Goal: Task Accomplishment & Management: Use online tool/utility

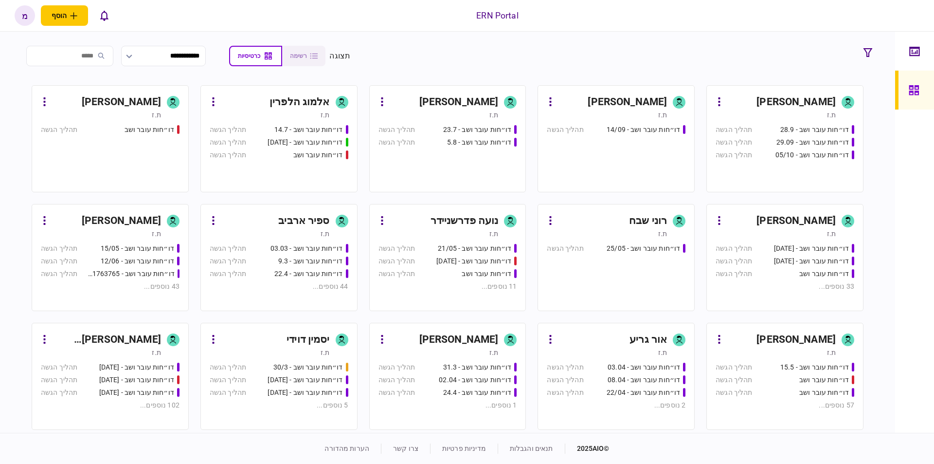
drag, startPoint x: 499, startPoint y: 81, endPoint x: 491, endPoint y: 91, distance: 12.5
click at [500, 82] on section "**********" at bounding box center [447, 232] width 895 height 401
click at [488, 94] on div "[PERSON_NAME]" at bounding box center [458, 102] width 79 height 16
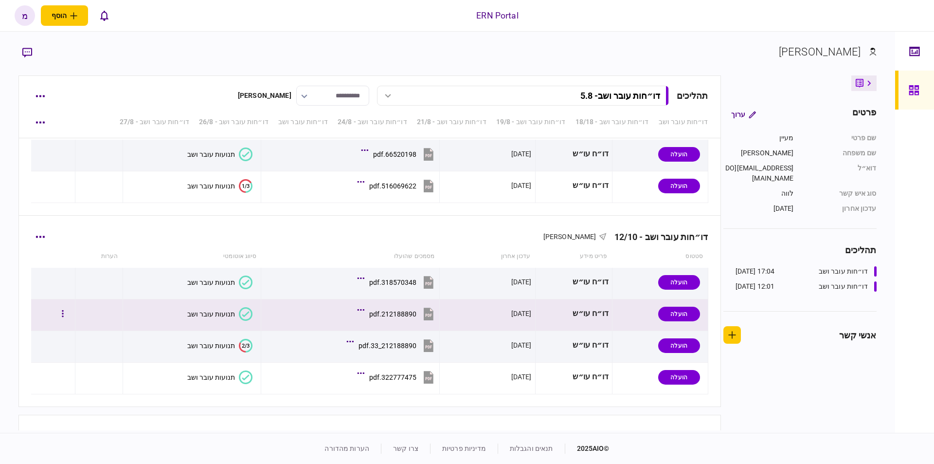
scroll to position [3280, 0]
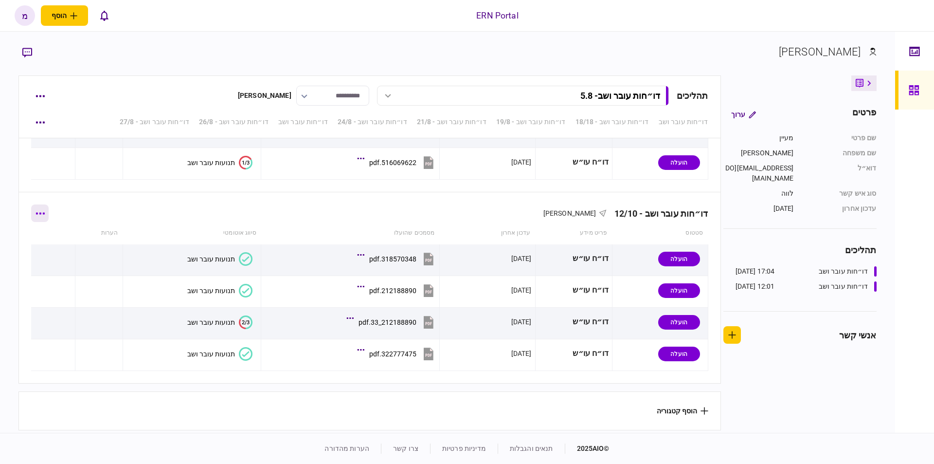
click at [42, 206] on button "button" at bounding box center [40, 213] width 18 height 18
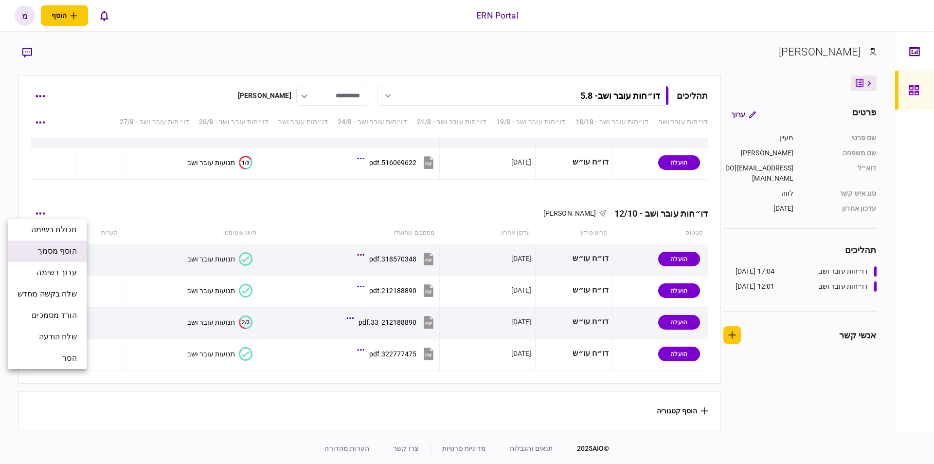
click at [61, 243] on li "הוסף מסמך" at bounding box center [47, 250] width 79 height 21
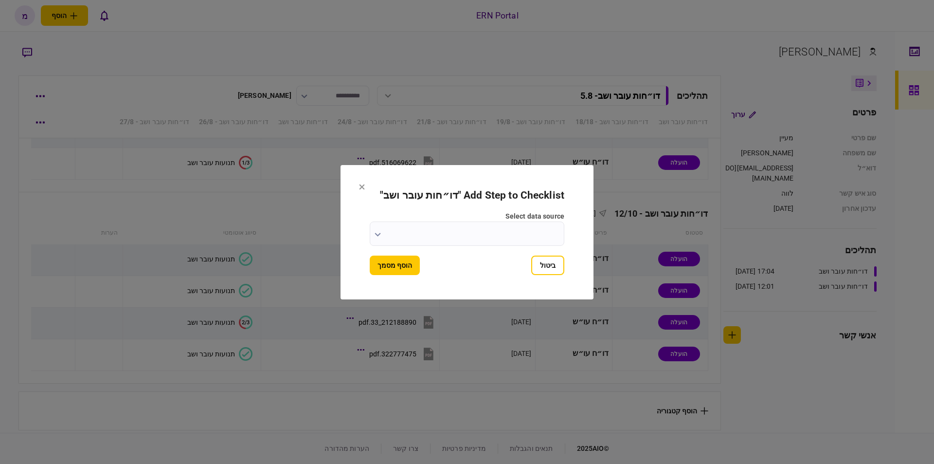
click at [376, 234] on icon "button" at bounding box center [378, 235] width 6 height 4
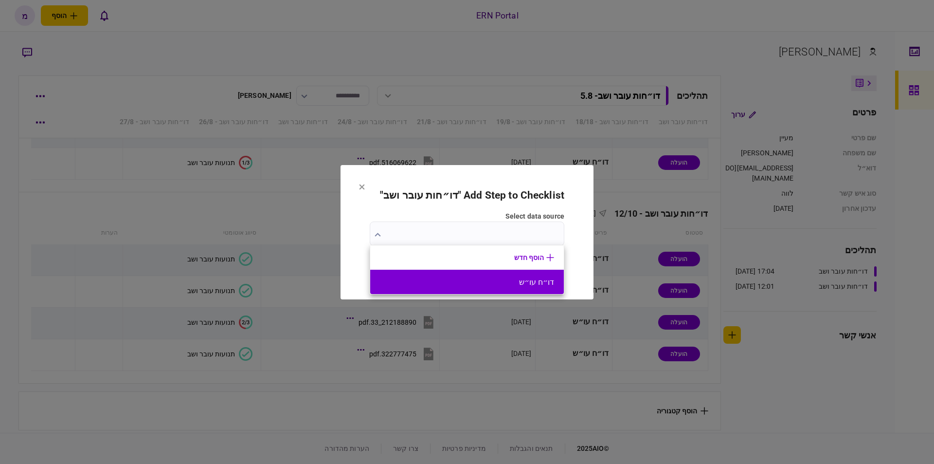
click at [503, 278] on button "דו״ח עו״ש" at bounding box center [467, 281] width 174 height 9
type input "*********"
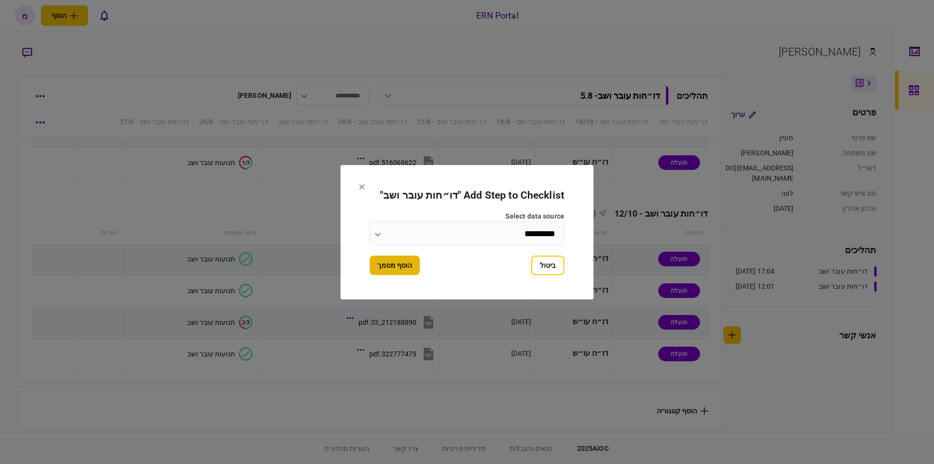
click at [396, 261] on button "הוסף מסמך" at bounding box center [395, 264] width 50 height 19
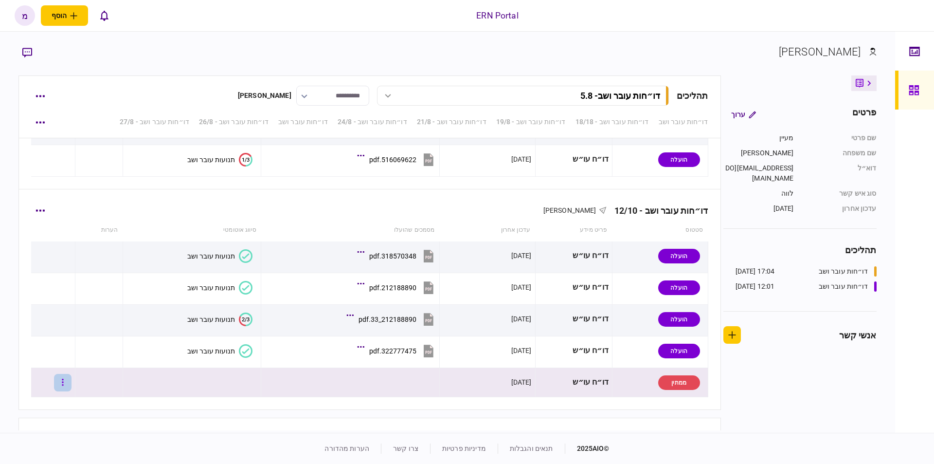
click at [71, 376] on button "button" at bounding box center [63, 383] width 18 height 18
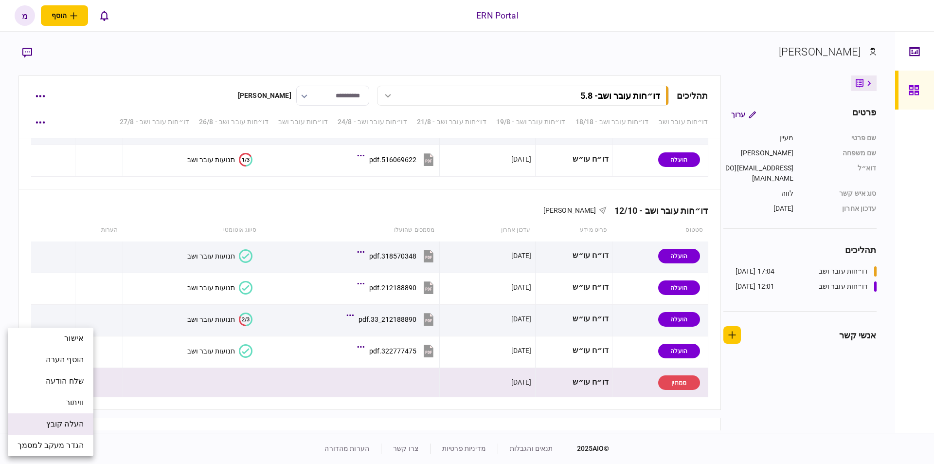
click at [69, 425] on span "העלה קובץ" at bounding box center [64, 424] width 37 height 12
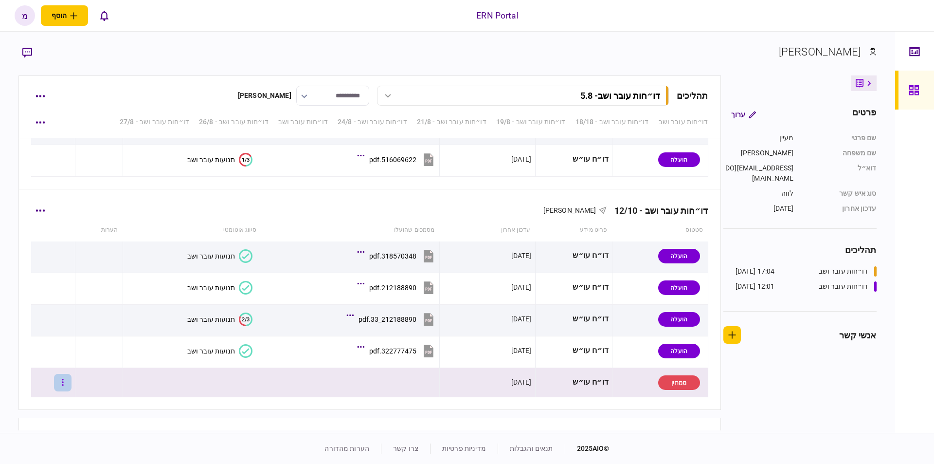
click at [69, 377] on button "button" at bounding box center [63, 383] width 18 height 18
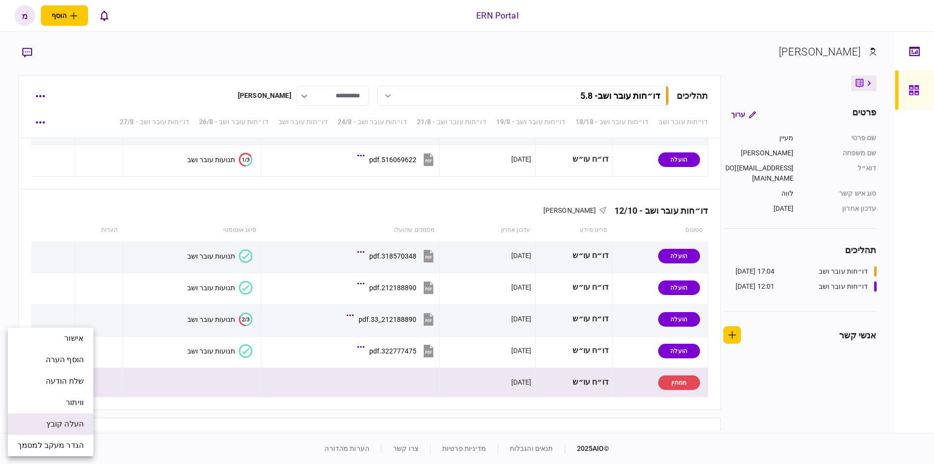
click at [59, 424] on span "העלה קובץ" at bounding box center [64, 424] width 37 height 12
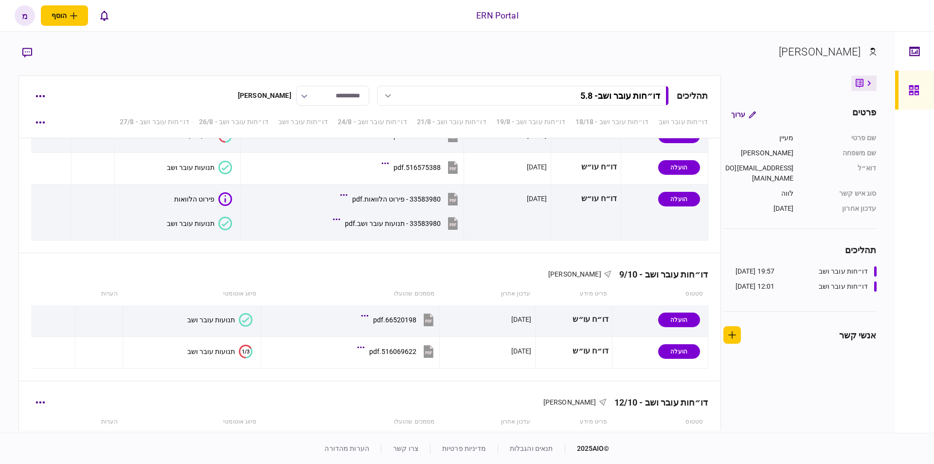
scroll to position [3312, 0]
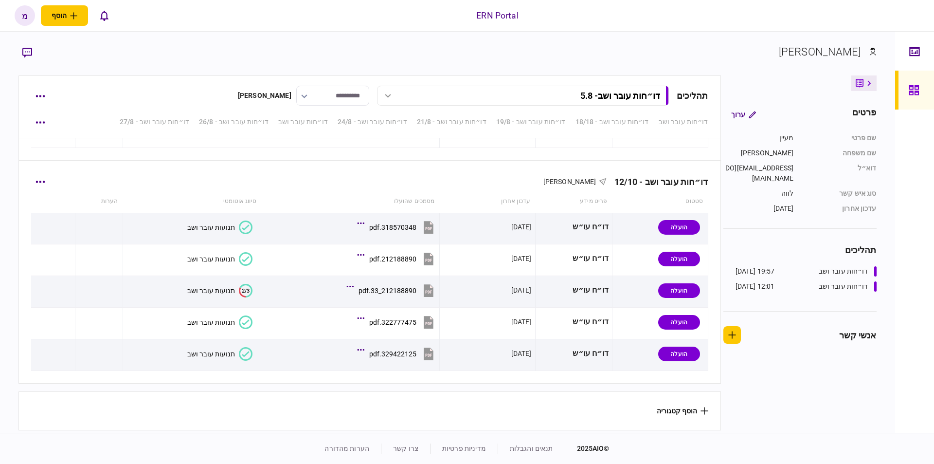
click at [245, 348] on icon at bounding box center [246, 354] width 14 height 14
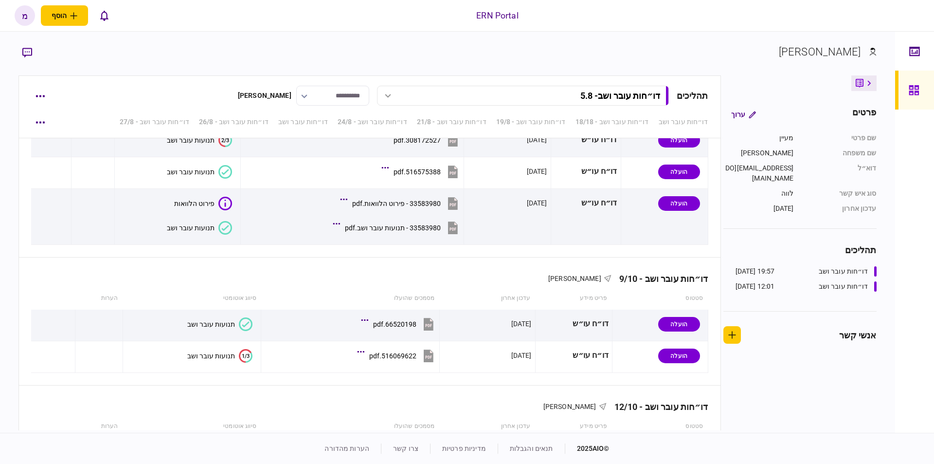
scroll to position [3312, 0]
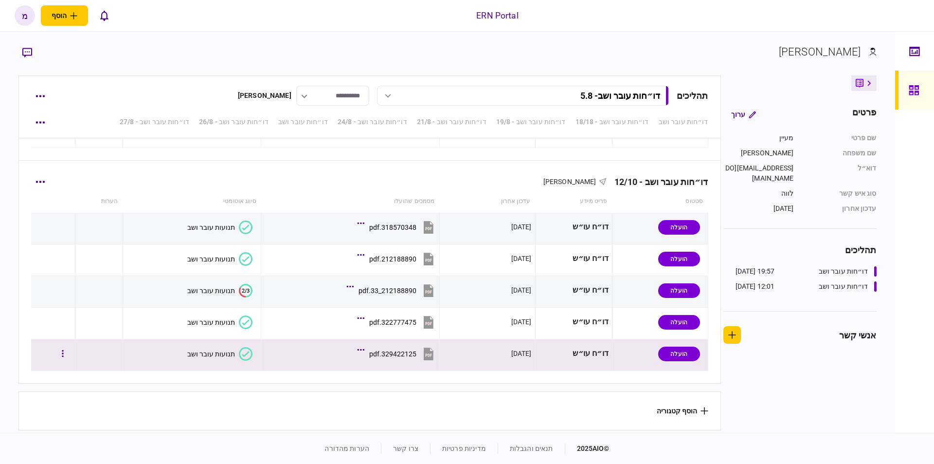
click at [239, 347] on icon at bounding box center [246, 354] width 14 height 14
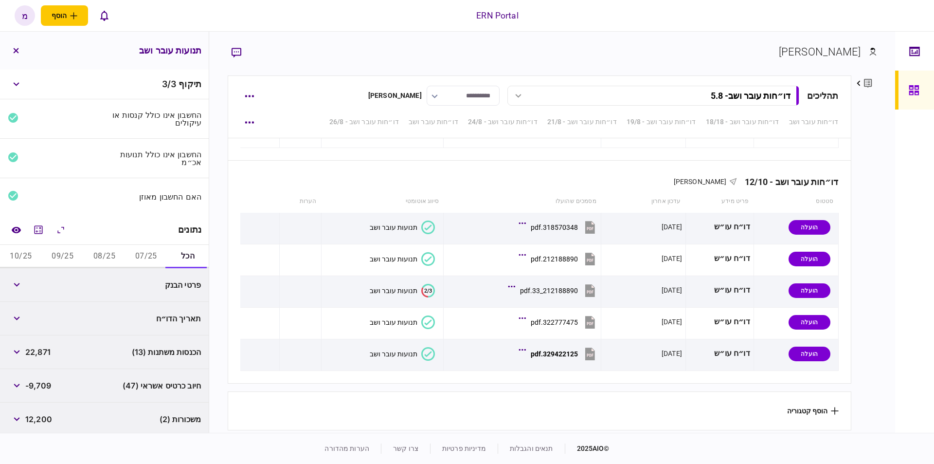
click at [142, 248] on button "07/25" at bounding box center [146, 256] width 42 height 23
click at [41, 228] on icon "מחשבון" at bounding box center [39, 230] width 12 height 12
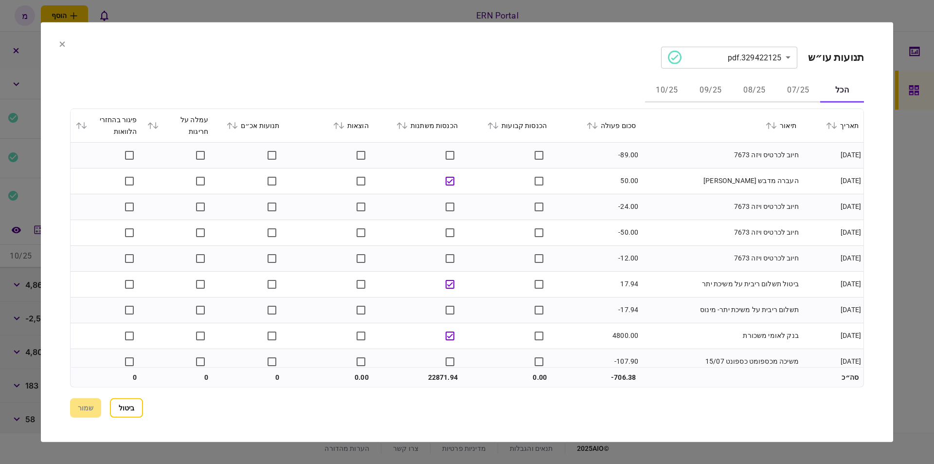
click at [673, 156] on td "חיוב לכרטיס ויזה 7673" at bounding box center [721, 155] width 161 height 26
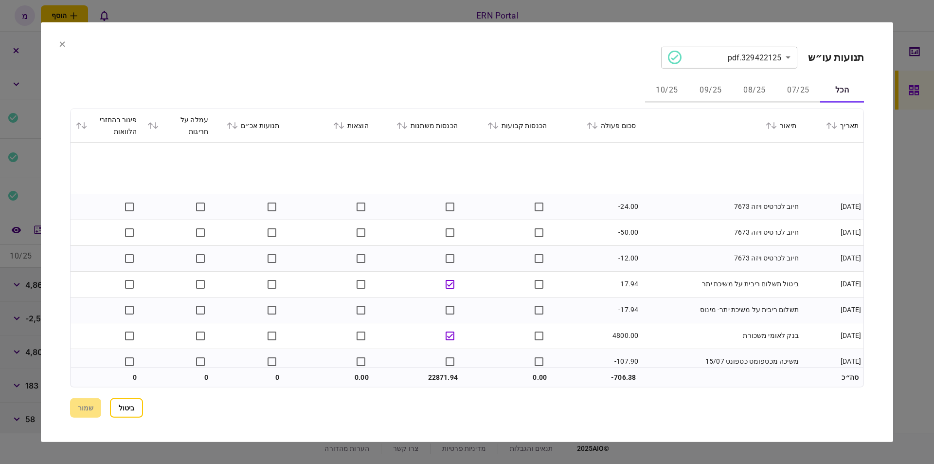
scroll to position [55, 0]
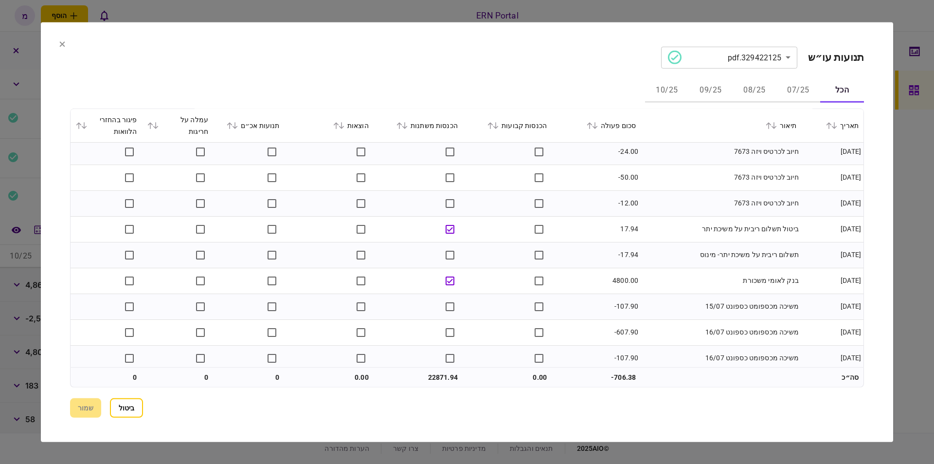
click at [806, 85] on button "07/25" at bounding box center [799, 90] width 44 height 23
click at [705, 264] on td "תשלום ריבית על משיכת יתר- מינוס" at bounding box center [721, 255] width 161 height 26
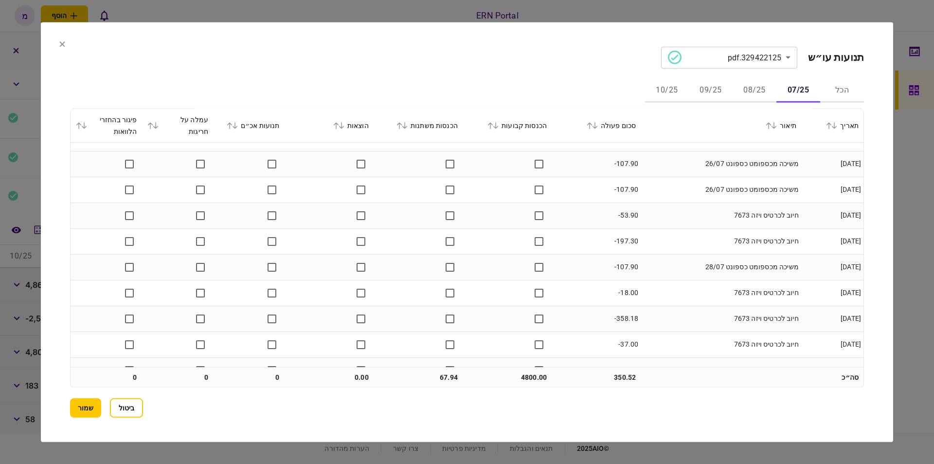
scroll to position [679, 0]
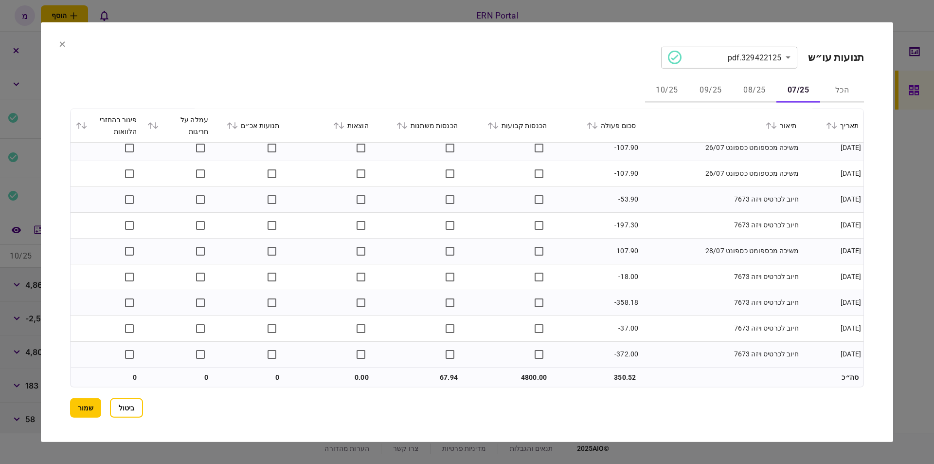
click at [521, 376] on td "4800.00" at bounding box center [507, 376] width 89 height 19
copy td "4800.00"
click at [442, 367] on td "67.94" at bounding box center [418, 376] width 89 height 19
click at [439, 376] on td "67.94" at bounding box center [418, 376] width 89 height 19
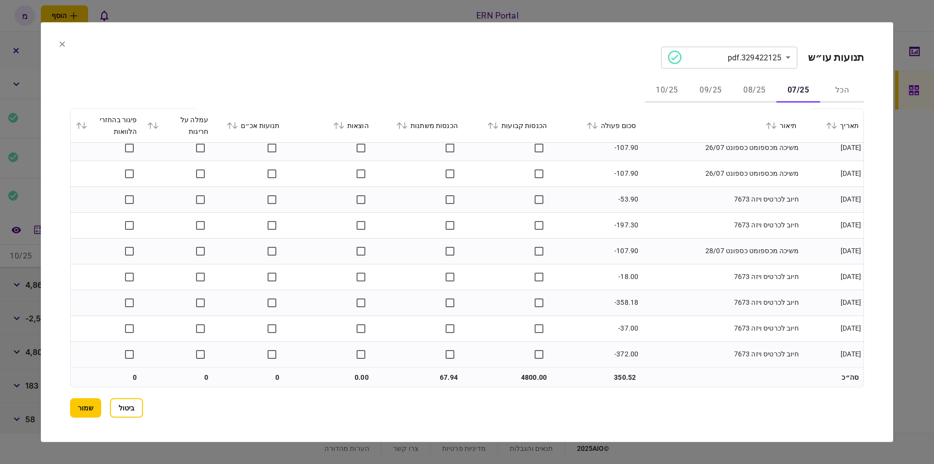
click at [439, 376] on td "67.94" at bounding box center [418, 376] width 89 height 19
copy td "67.94"
click at [747, 95] on button "08/25" at bounding box center [755, 90] width 44 height 23
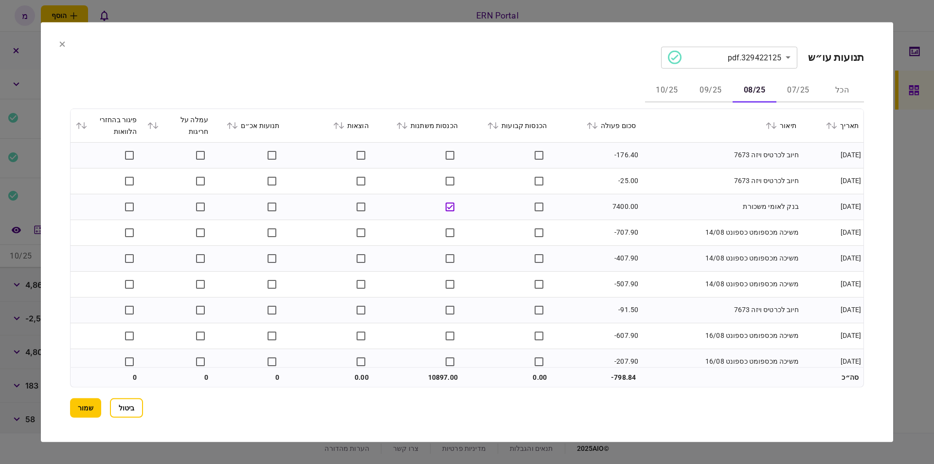
click at [667, 162] on td "חיוב לכרטיס ויזה 7673" at bounding box center [721, 155] width 161 height 26
click at [679, 187] on td "חיוב לכרטיס ויזה 7673" at bounding box center [721, 181] width 161 height 26
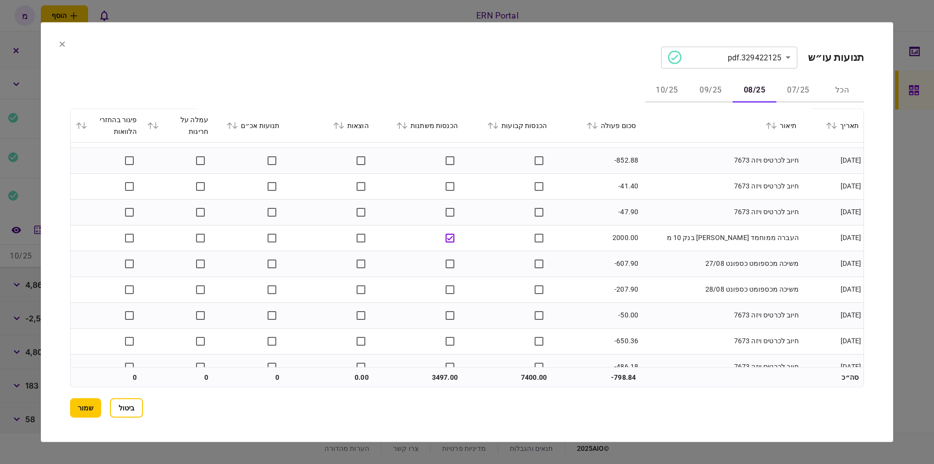
scroll to position [731, 0]
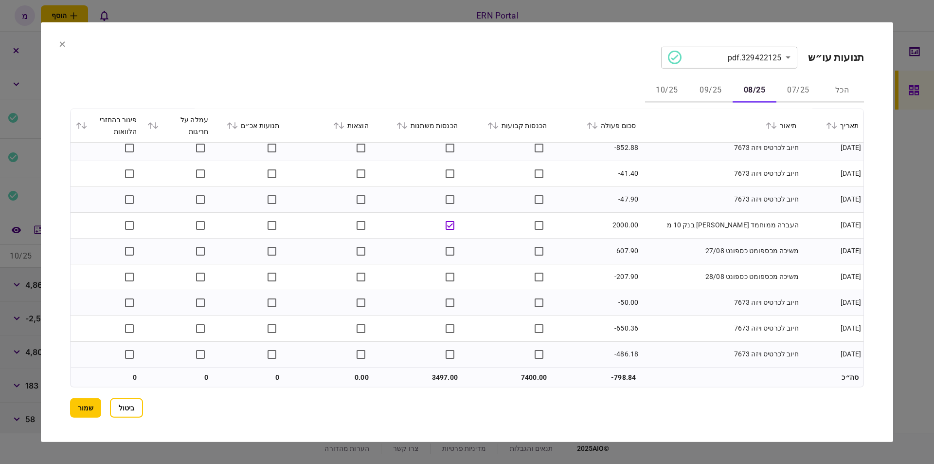
click at [535, 377] on td "7400.00" at bounding box center [507, 376] width 89 height 19
copy td "7400.00"
click at [449, 374] on td "3497.00" at bounding box center [418, 376] width 89 height 19
click at [441, 374] on td "3497.00" at bounding box center [418, 376] width 89 height 19
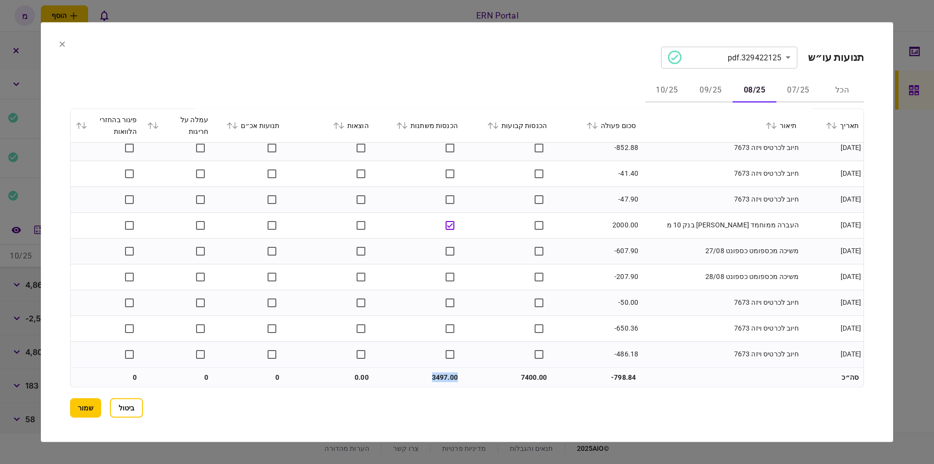
click at [441, 374] on td "3497.00" at bounding box center [418, 376] width 89 height 19
copy td "3497.00"
click at [718, 89] on button "09/25" at bounding box center [711, 90] width 44 height 23
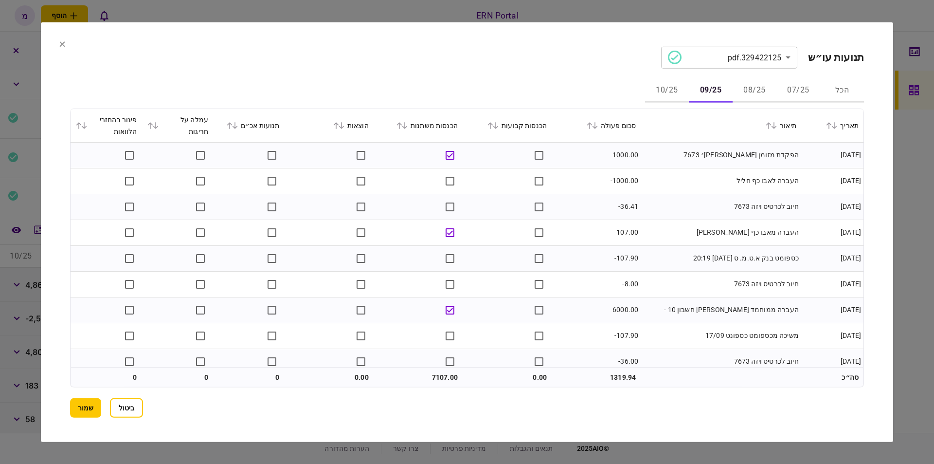
click at [679, 168] on td "העברה לאבו כף חליל" at bounding box center [721, 181] width 161 height 26
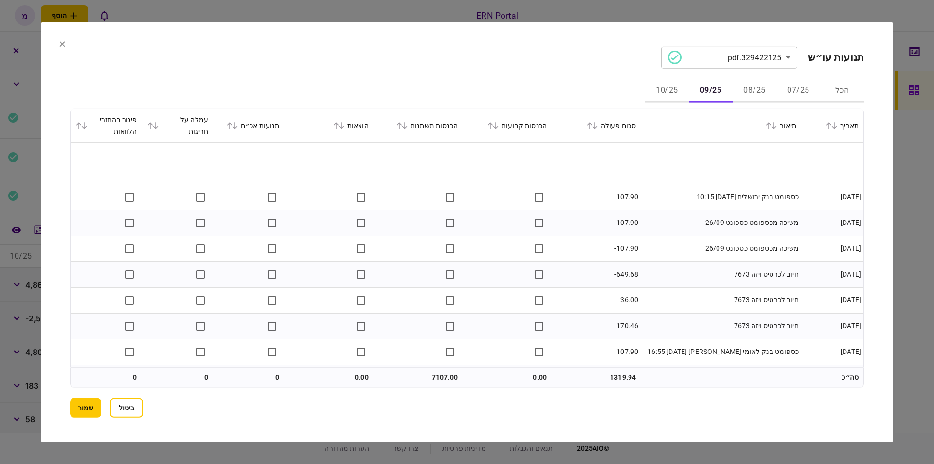
scroll to position [602, 0]
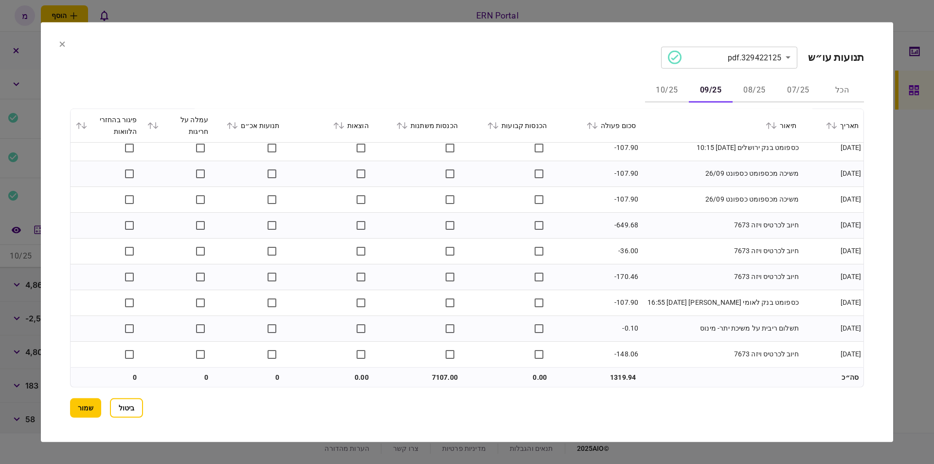
click at [445, 374] on td "7107.00" at bounding box center [418, 376] width 89 height 19
copy td "7107.00"
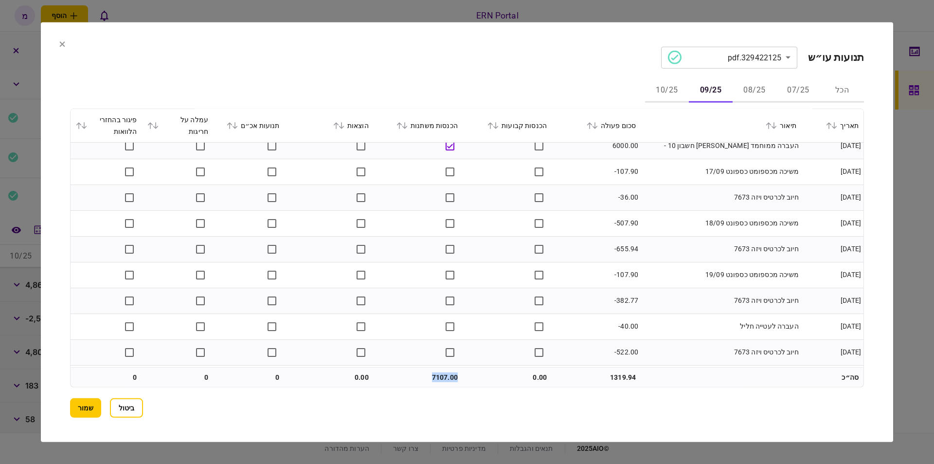
scroll to position [0, 0]
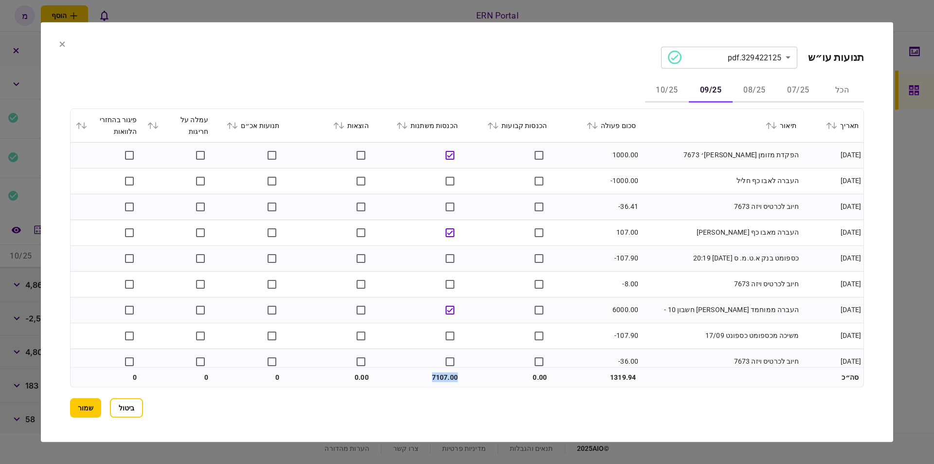
click at [662, 93] on button "10/25" at bounding box center [667, 90] width 44 height 23
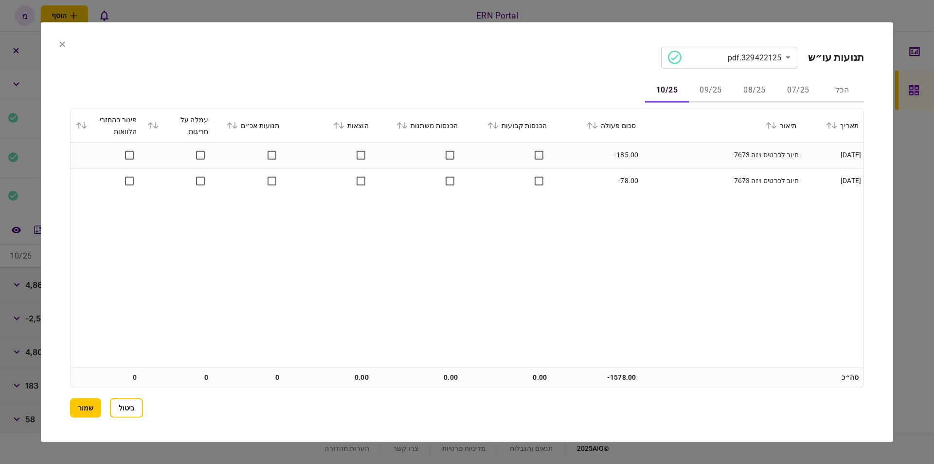
click at [629, 255] on div "תאריך תיאור סכום פעולה הכנסות קבועות הכנסות משתנות הוצאות תנועות אכ״ם עמלה על ח…" at bounding box center [467, 238] width 793 height 258
click at [85, 408] on button "שמור" at bounding box center [85, 407] width 31 height 19
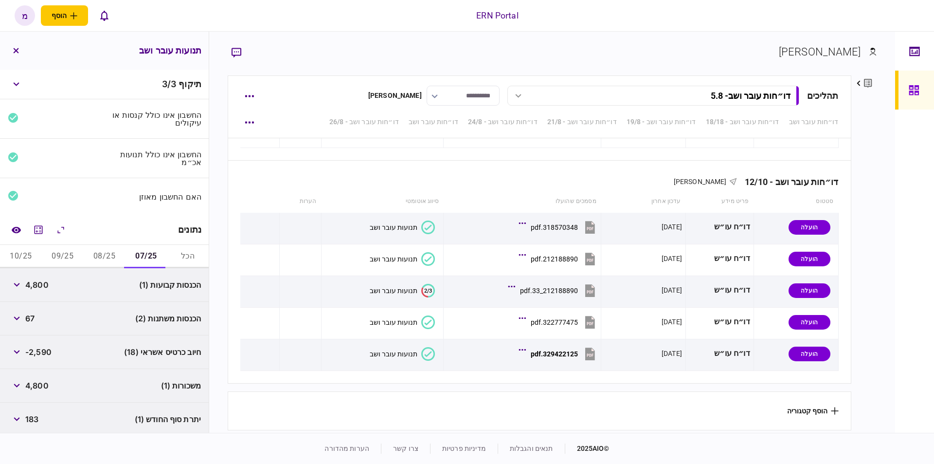
scroll to position [35, 0]
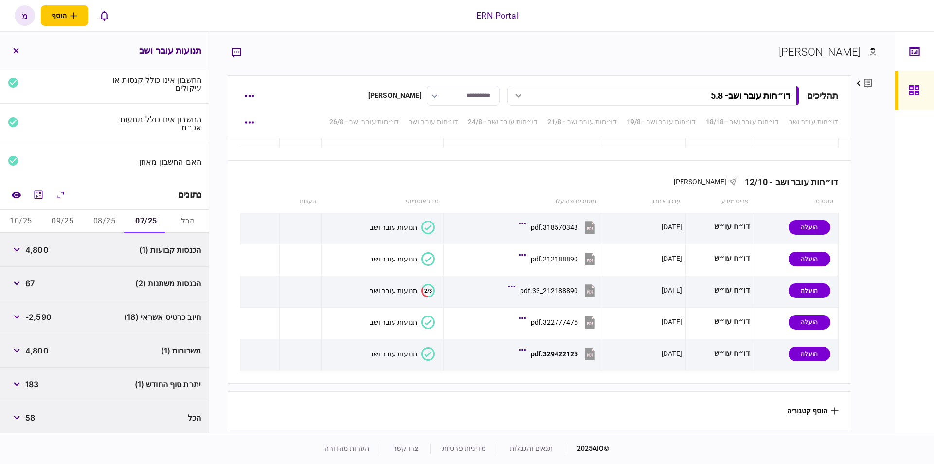
click at [30, 383] on span "183" at bounding box center [31, 384] width 13 height 12
copy span "183"
click at [116, 206] on div "נתונים" at bounding box center [104, 195] width 209 height 30
click at [107, 215] on button "08/25" at bounding box center [105, 221] width 42 height 23
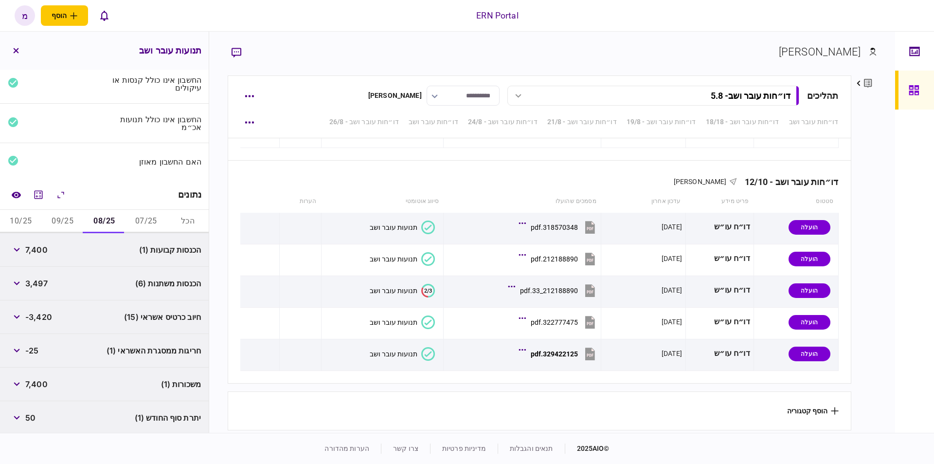
click at [42, 381] on span "7,400" at bounding box center [36, 384] width 22 height 12
click at [41, 381] on span "7,400" at bounding box center [36, 384] width 22 height 12
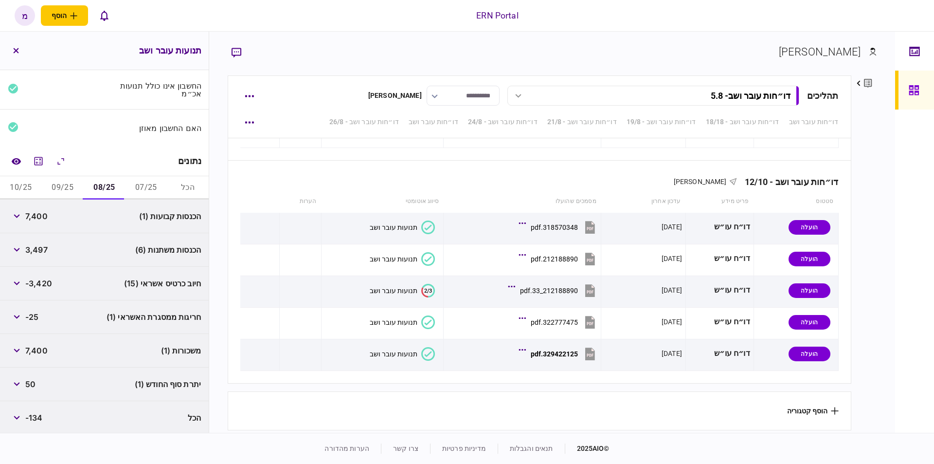
click at [29, 378] on span "50" at bounding box center [30, 384] width 10 height 12
click at [30, 378] on span "50" at bounding box center [30, 384] width 10 height 12
copy span "50"
click at [78, 180] on button "09/25" at bounding box center [63, 187] width 42 height 23
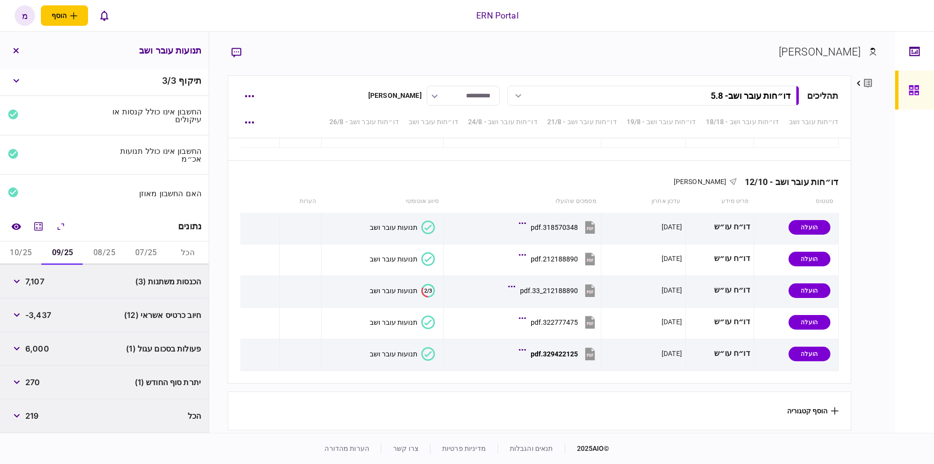
scroll to position [1, 0]
click at [30, 380] on span "270" at bounding box center [32, 384] width 15 height 12
copy span "270"
click at [36, 247] on button "10/25" at bounding box center [21, 254] width 42 height 23
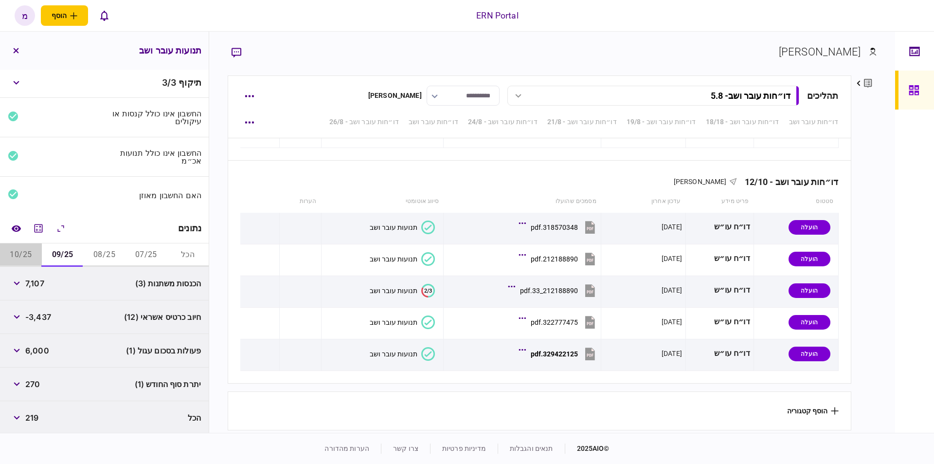
scroll to position [0, 0]
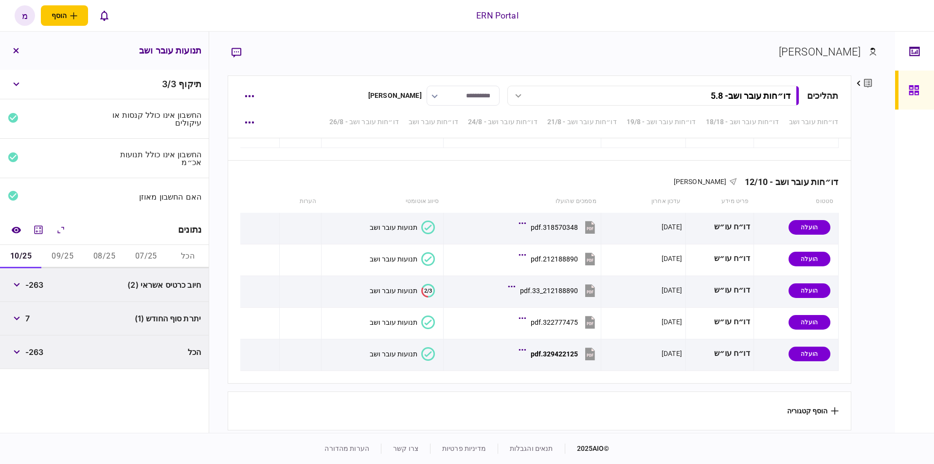
click at [30, 316] on span "7" at bounding box center [27, 318] width 4 height 12
